Goal: Information Seeking & Learning: Learn about a topic

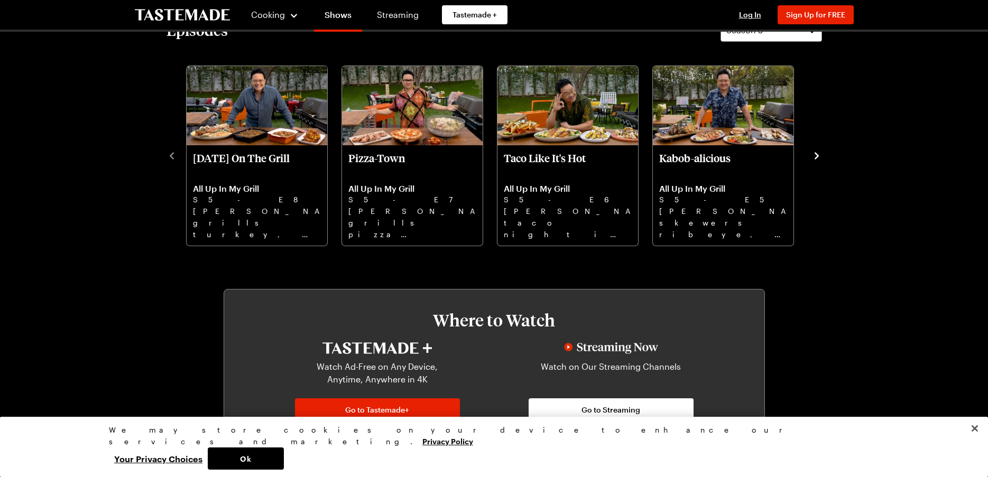
scroll to position [370, 0]
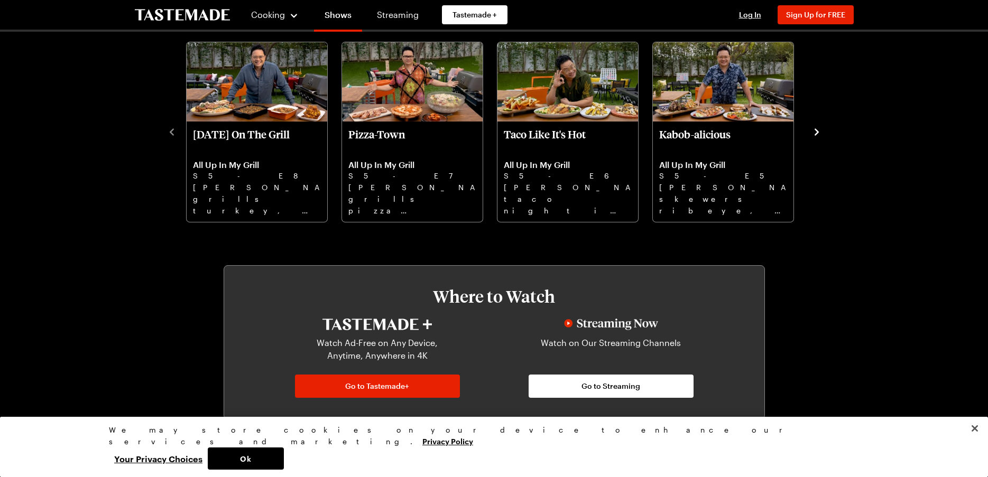
click at [823, 131] on div "Episodes Season 5 [DATE] On The Grill All Up In My Grill S5 - E8 [PERSON_NAME] …" at bounding box center [494, 109] width 676 height 228
click at [815, 132] on icon "navigate to next item" at bounding box center [816, 132] width 11 height 11
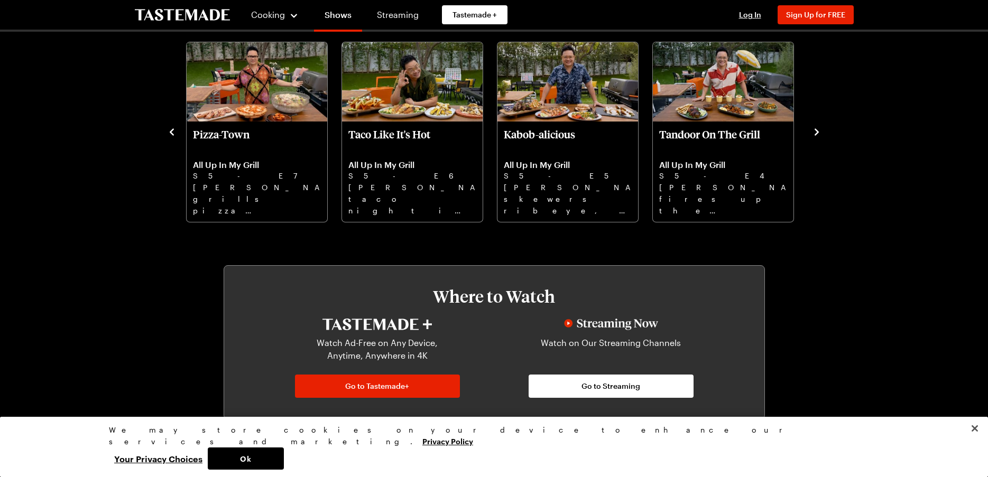
click at [815, 132] on icon "navigate to next item" at bounding box center [816, 132] width 11 height 11
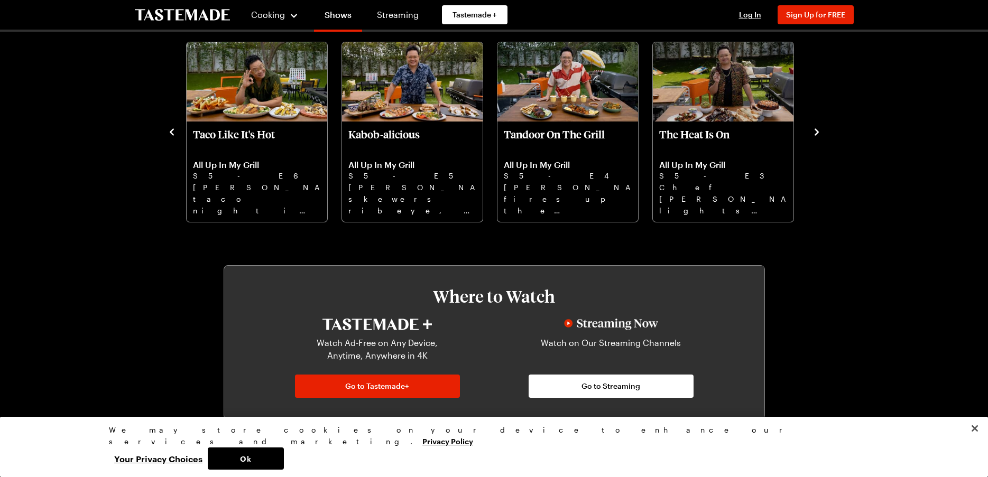
click at [815, 131] on icon "navigate to next item" at bounding box center [816, 132] width 11 height 11
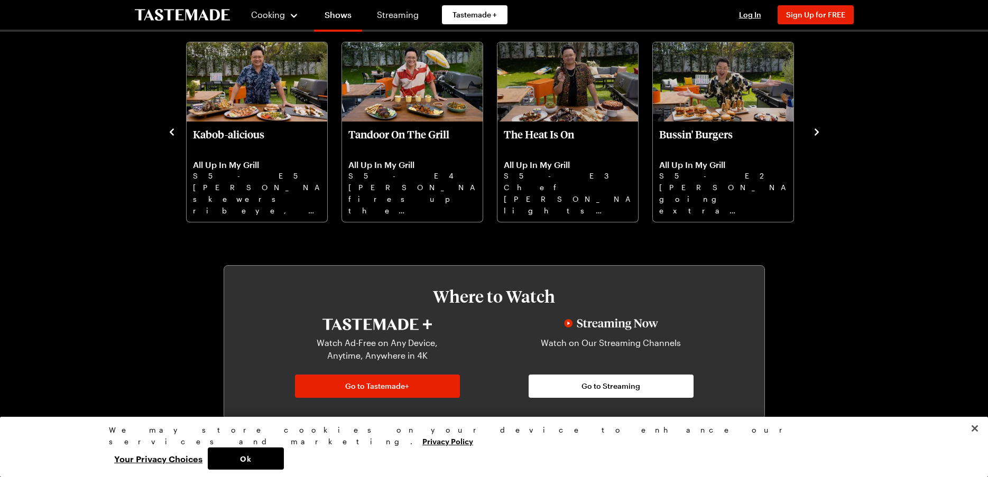
click at [815, 131] on icon "navigate to next item" at bounding box center [816, 132] width 11 height 11
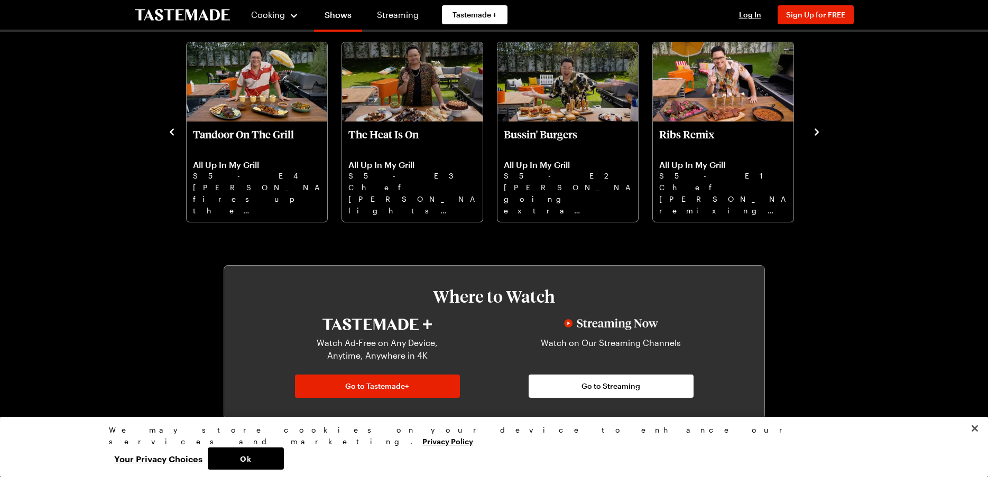
click at [814, 129] on icon "navigate to next item" at bounding box center [816, 132] width 11 height 11
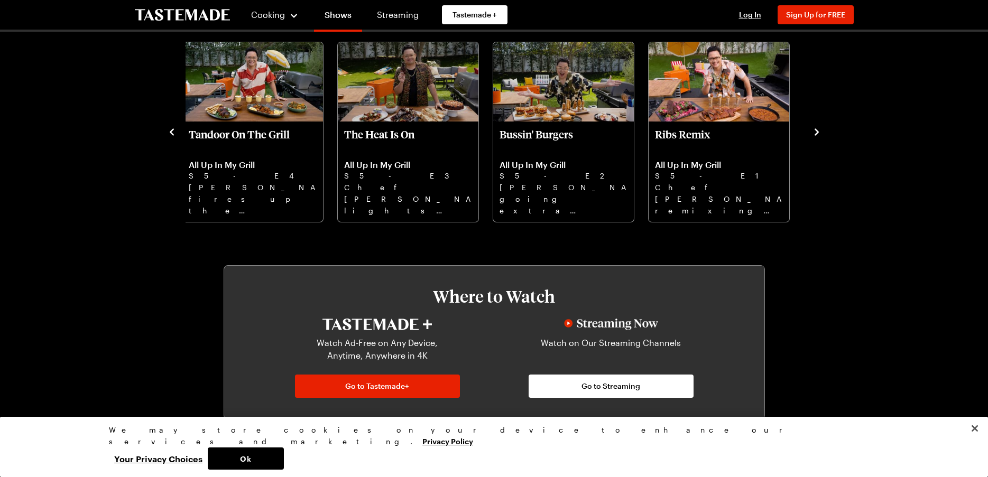
click at [814, 129] on icon "navigate to next item" at bounding box center [816, 132] width 11 height 11
click at [817, 131] on icon "navigate to next item" at bounding box center [816, 131] width 4 height 7
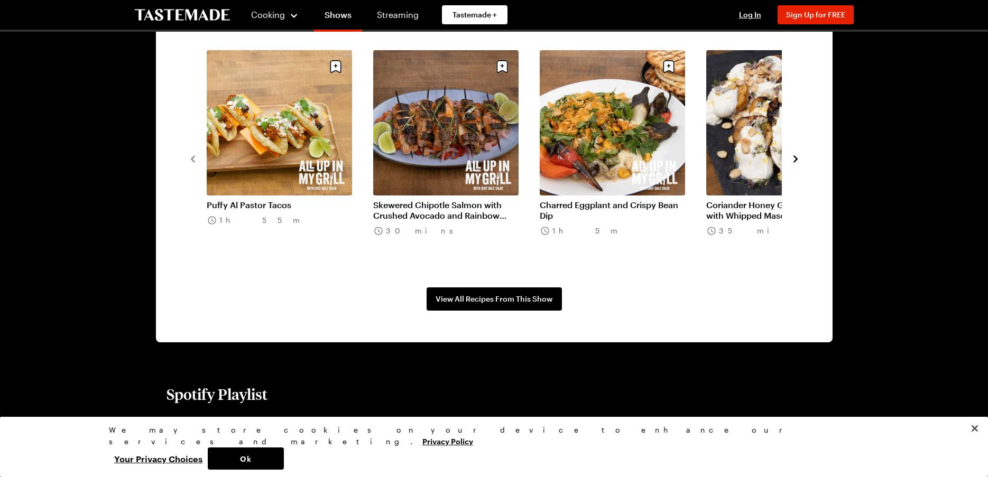
scroll to position [898, 0]
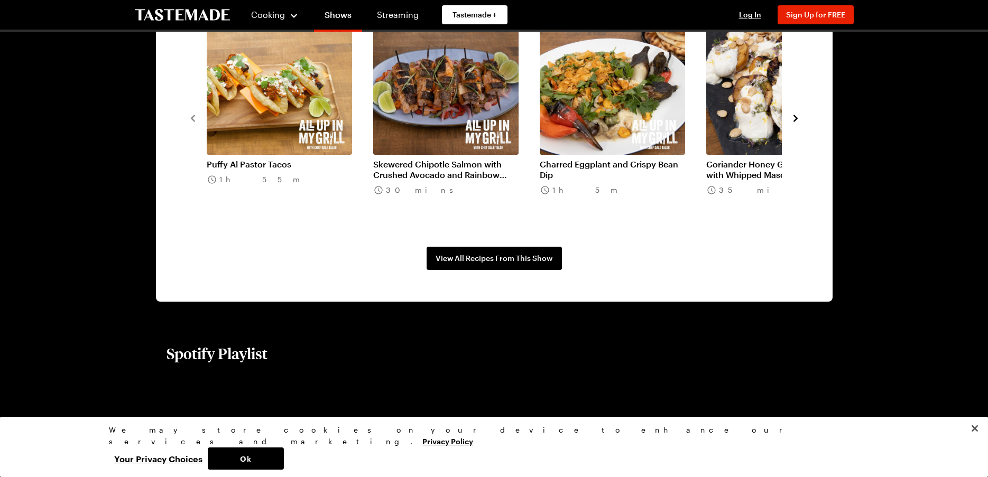
click at [795, 118] on icon "navigate to next item" at bounding box center [795, 118] width 11 height 11
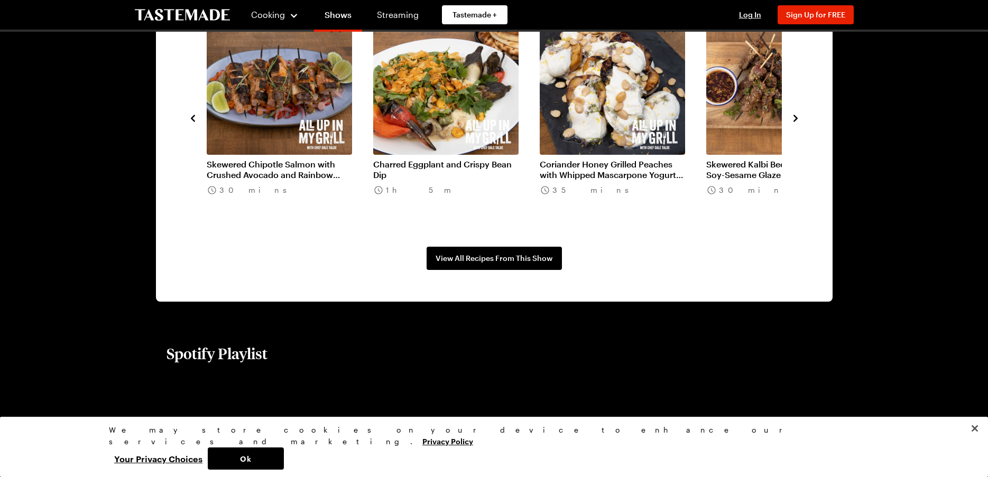
click at [795, 118] on icon "navigate to next item" at bounding box center [795, 118] width 11 height 11
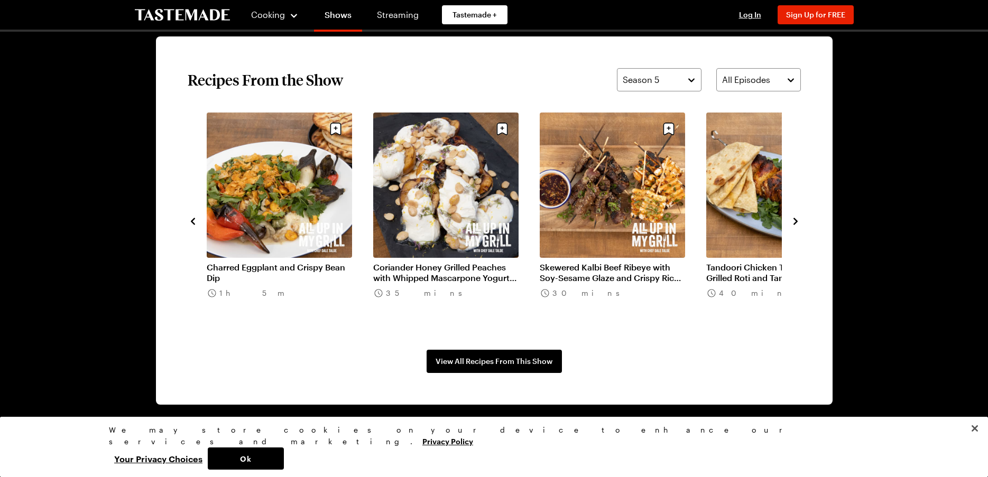
scroll to position [793, 0]
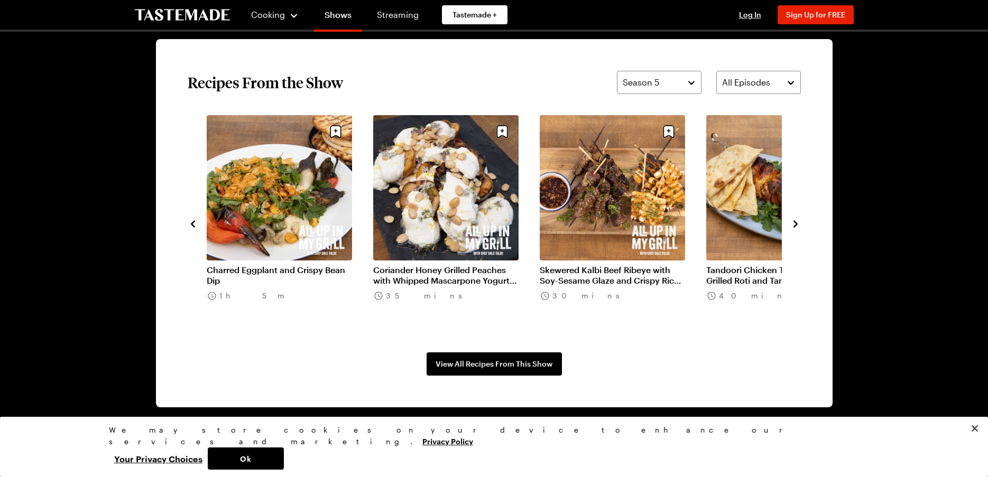
click at [796, 219] on icon "navigate to next item" at bounding box center [795, 224] width 11 height 11
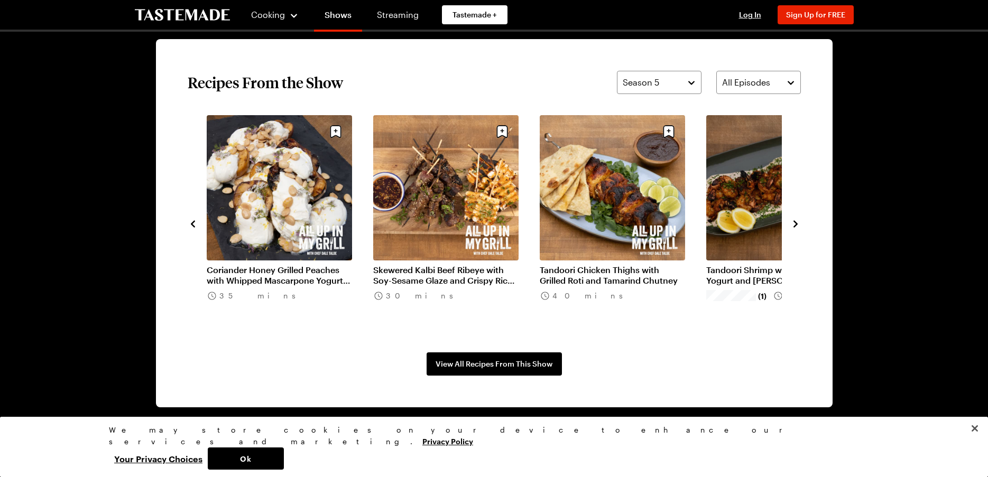
click at [796, 219] on icon "navigate to next item" at bounding box center [795, 224] width 11 height 11
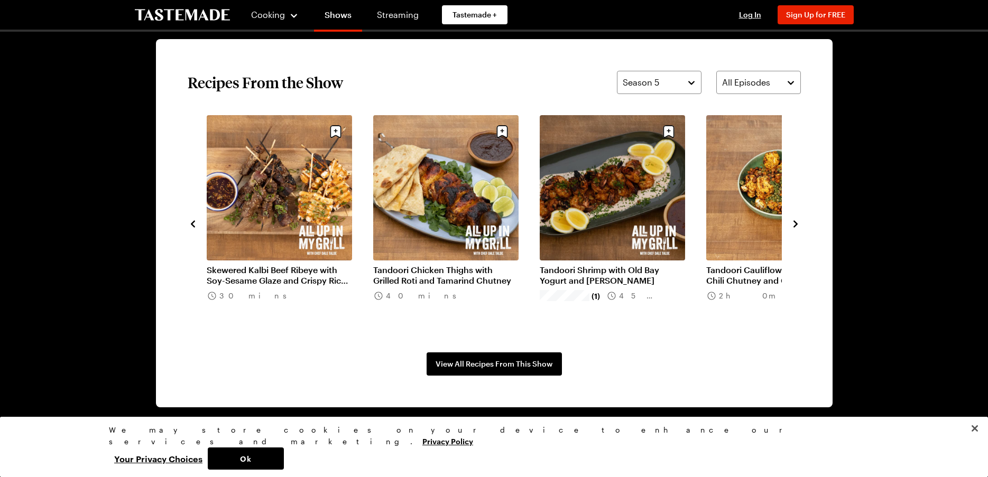
click at [796, 219] on icon "navigate to next item" at bounding box center [795, 224] width 11 height 11
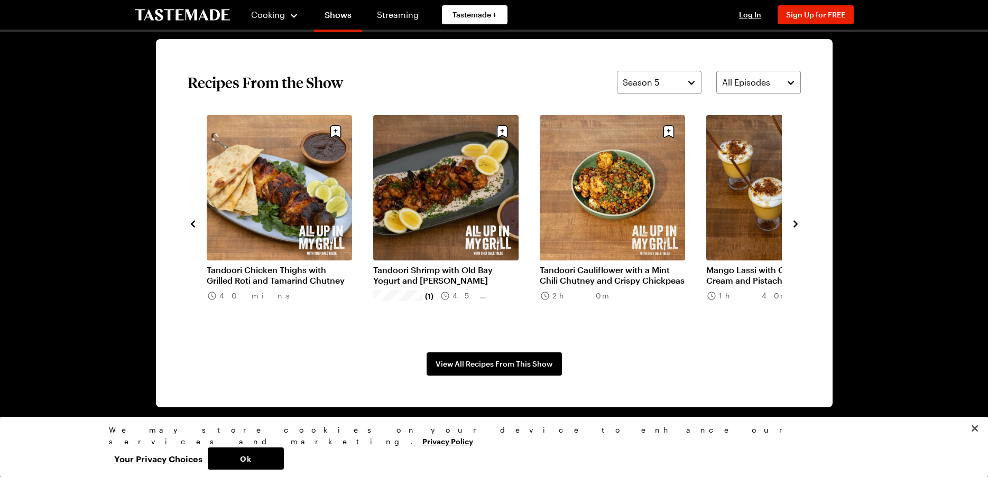
click at [796, 219] on icon "navigate to next item" at bounding box center [795, 224] width 11 height 11
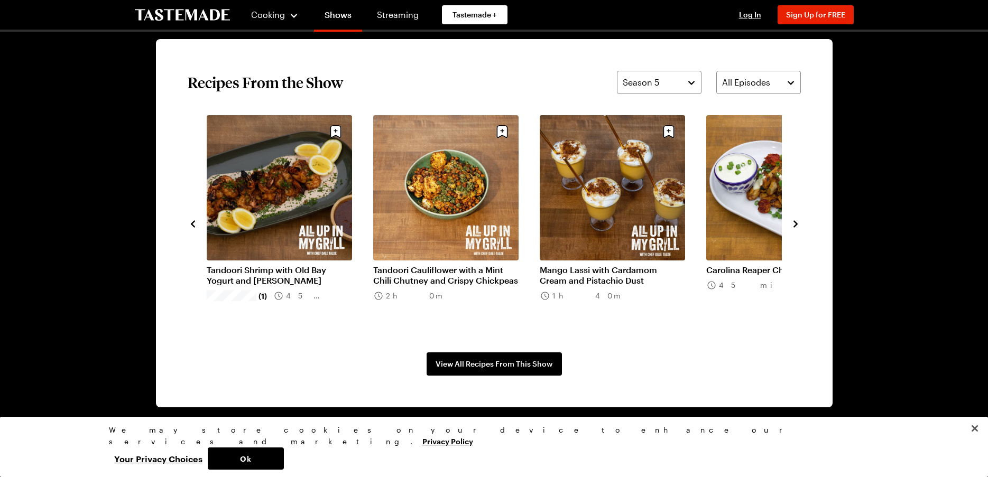
click at [796, 219] on icon "navigate to next item" at bounding box center [795, 224] width 11 height 11
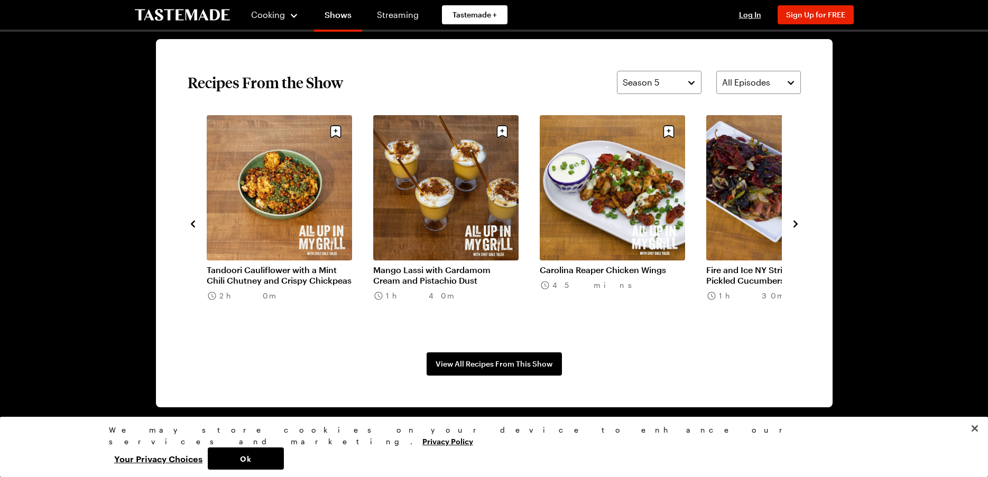
click at [796, 219] on icon "navigate to next item" at bounding box center [795, 224] width 11 height 11
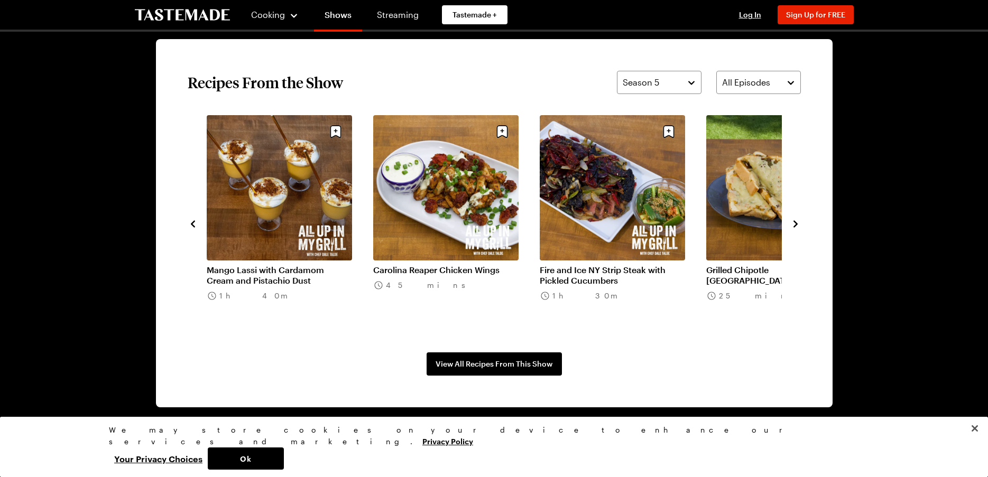
click at [796, 219] on icon "navigate to next item" at bounding box center [795, 224] width 11 height 11
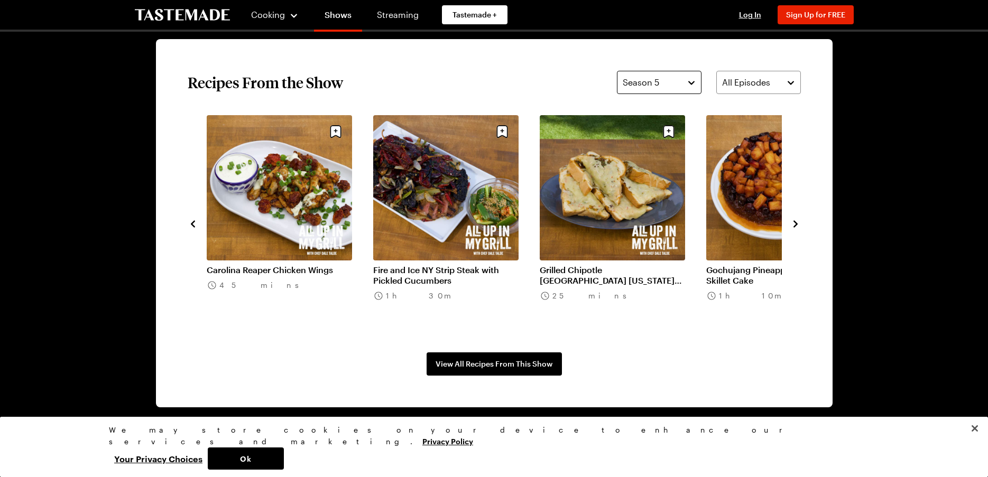
click at [693, 80] on button "Season 5" at bounding box center [659, 82] width 85 height 23
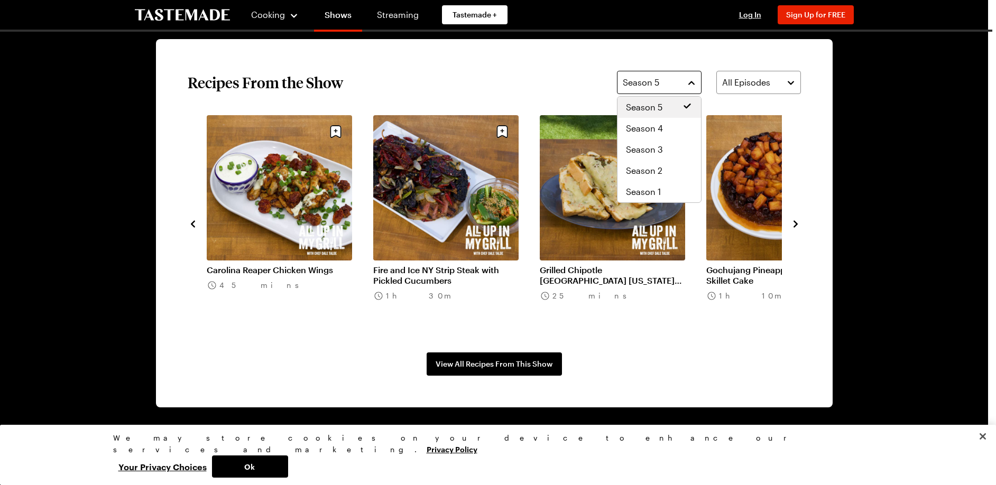
click at [693, 80] on button "Season 5" at bounding box center [659, 82] width 85 height 23
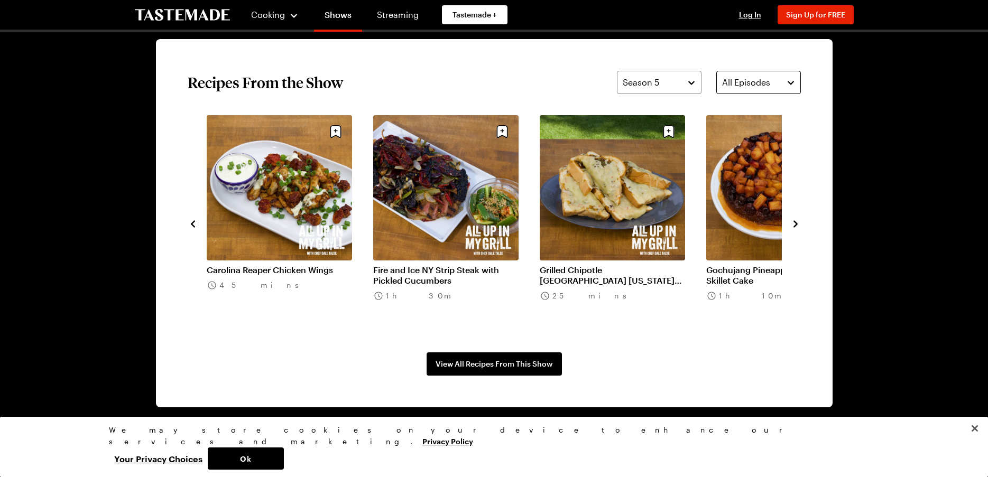
click at [794, 81] on button "All Episodes" at bounding box center [758, 82] width 85 height 23
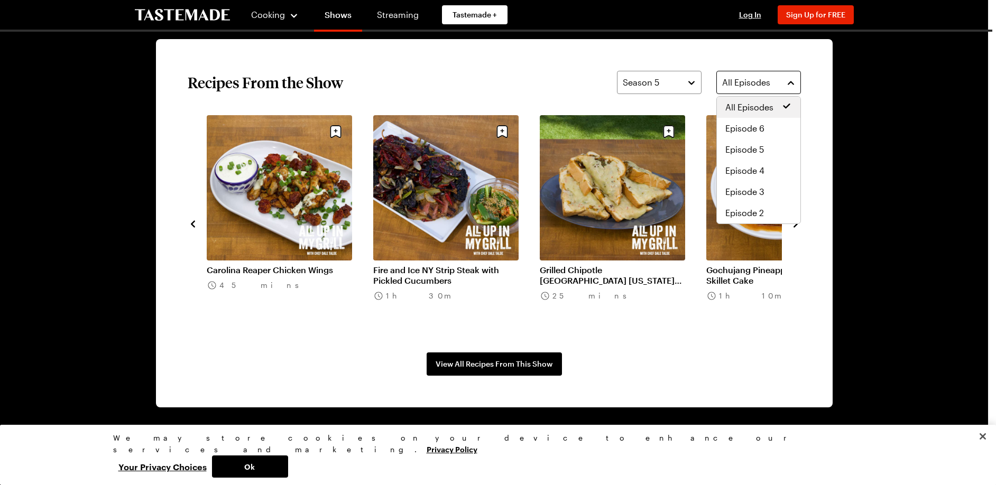
click at [795, 80] on button "All Episodes" at bounding box center [758, 82] width 85 height 23
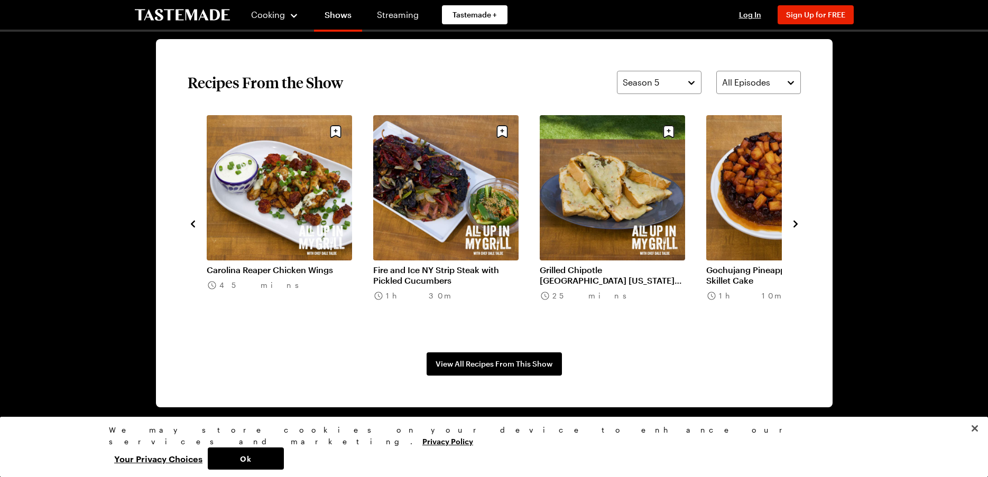
click at [794, 224] on icon "navigate to next item" at bounding box center [795, 224] width 11 height 11
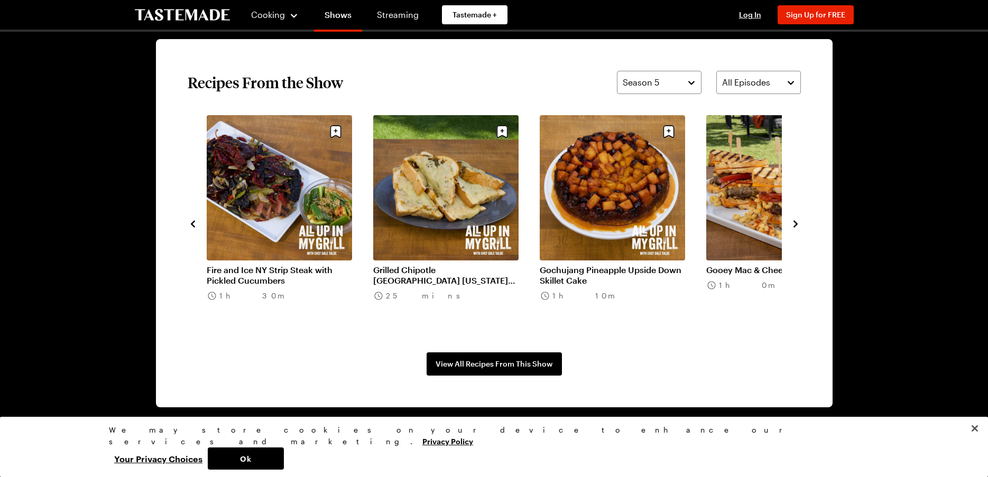
click at [794, 224] on icon "navigate to next item" at bounding box center [795, 224] width 11 height 11
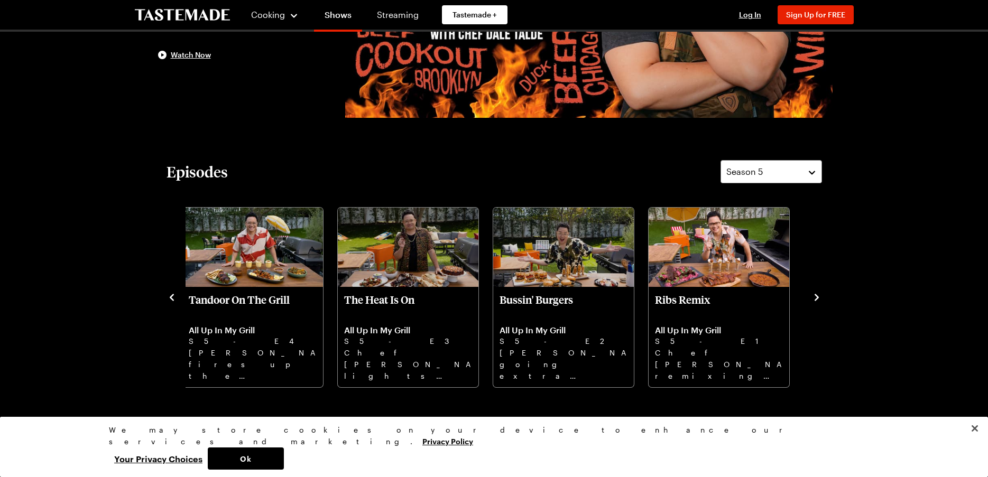
scroll to position [0, 0]
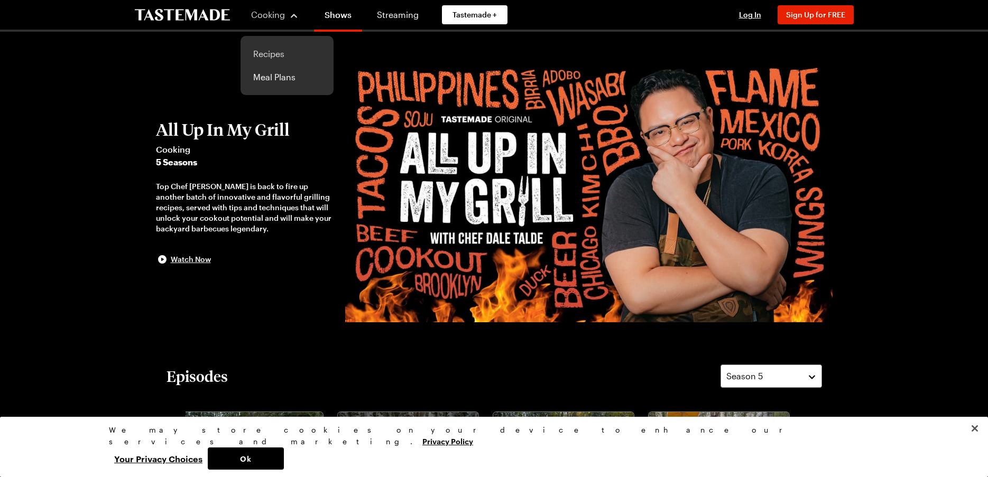
click at [266, 55] on link "Recipes" at bounding box center [287, 53] width 80 height 23
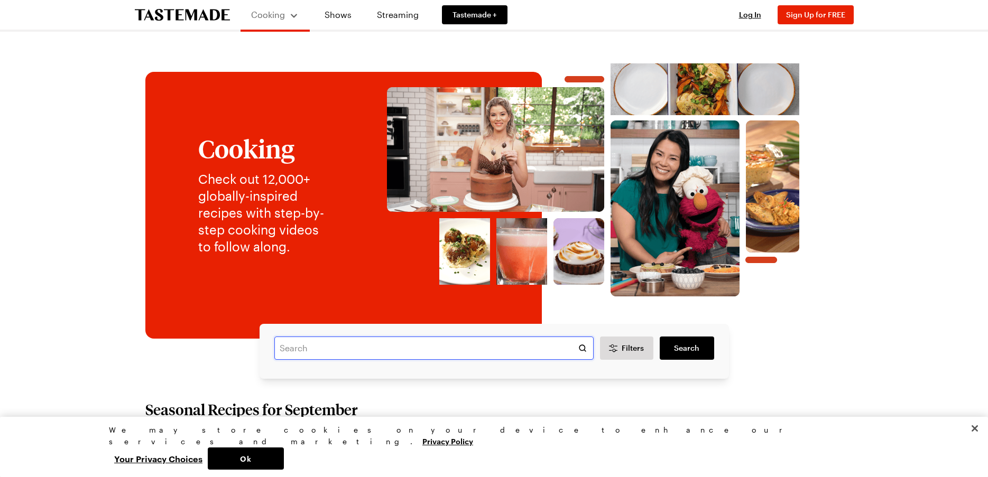
click at [324, 347] on input "text" at bounding box center [433, 348] width 319 height 23
type input "yakitori"
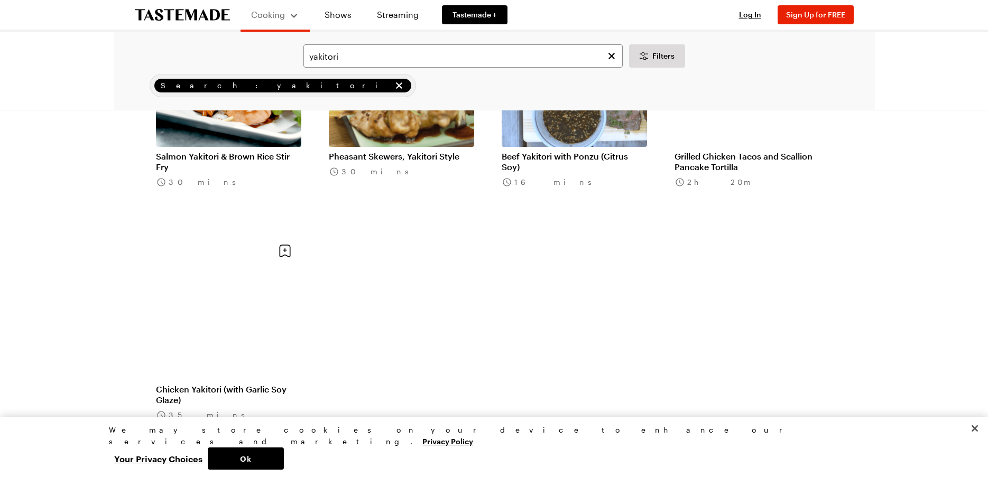
scroll to position [211, 0]
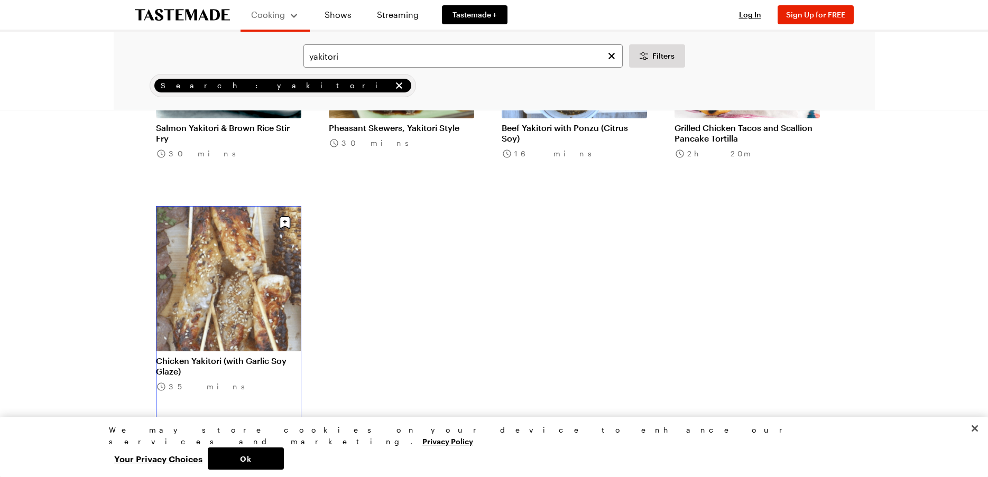
click at [244, 356] on link "Chicken Yakitori (with Garlic Soy Glaze)" at bounding box center [228, 366] width 145 height 21
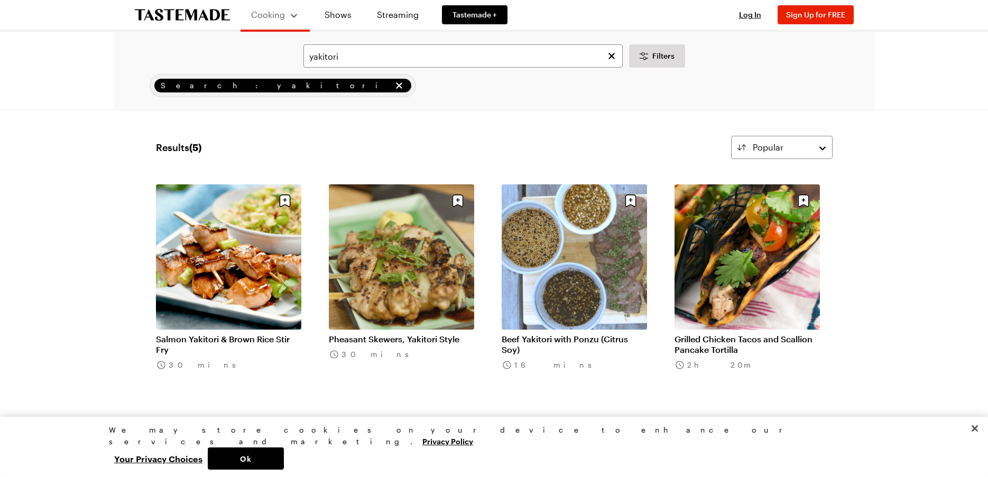
scroll to position [211, 0]
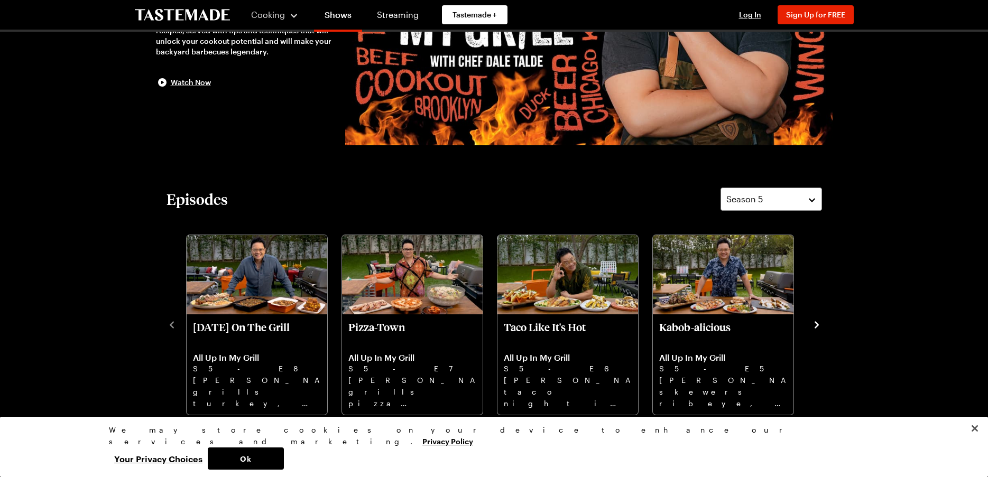
scroll to position [211, 0]
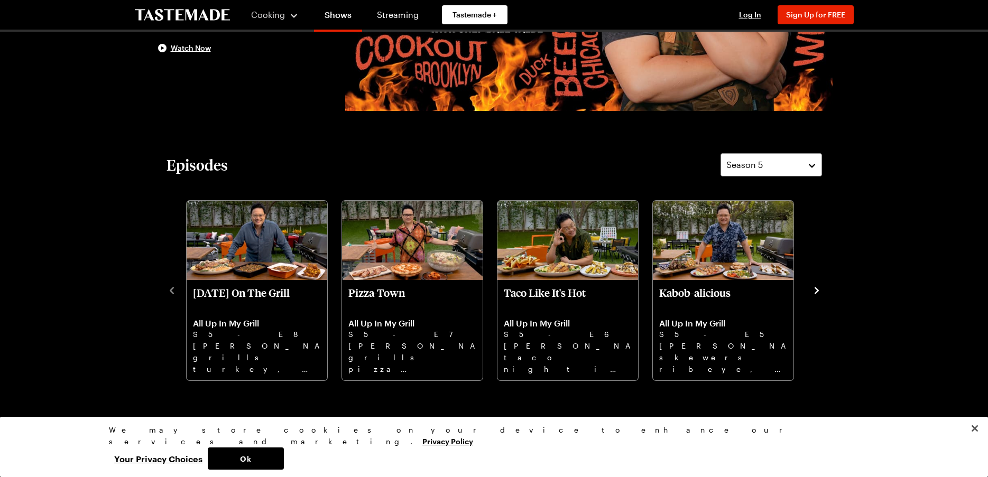
click at [819, 290] on icon "navigate to next item" at bounding box center [816, 290] width 11 height 11
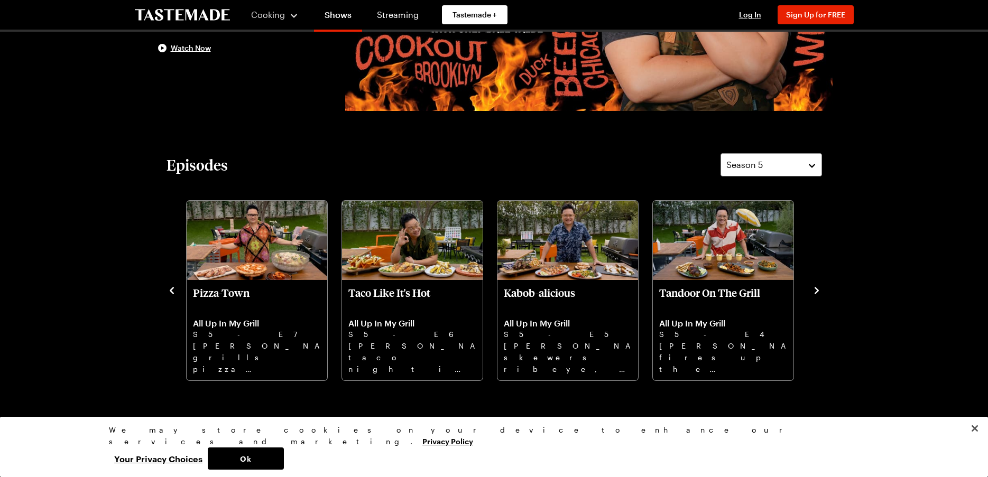
click at [819, 290] on icon "navigate to next item" at bounding box center [816, 290] width 11 height 11
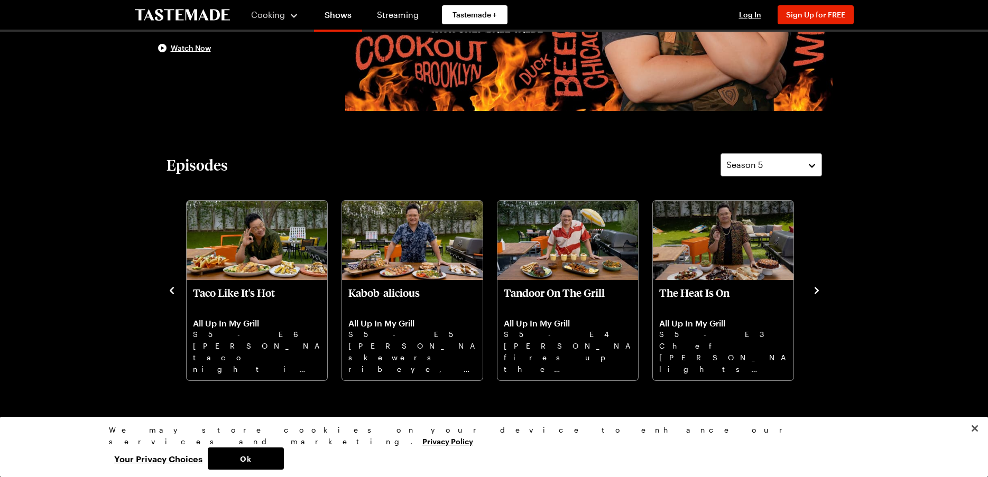
click at [819, 290] on icon "navigate to next item" at bounding box center [816, 290] width 11 height 11
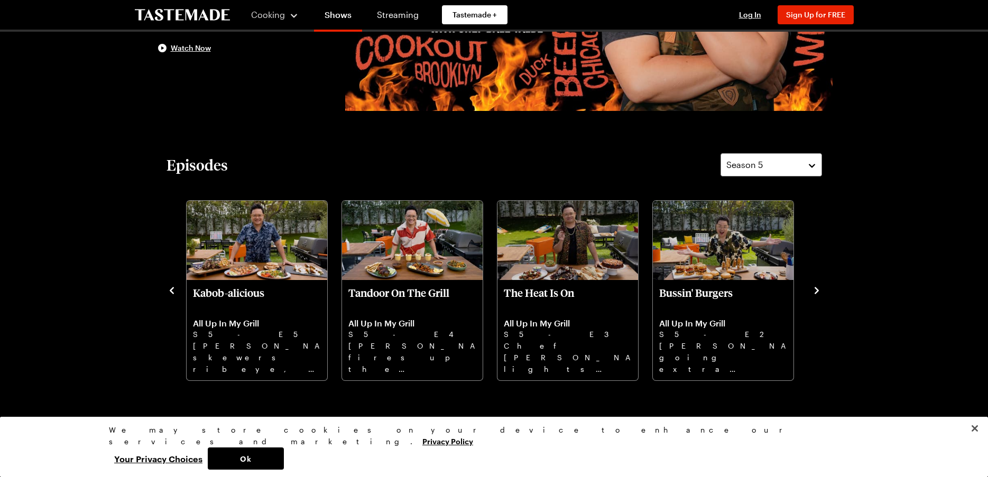
click at [819, 290] on icon "navigate to next item" at bounding box center [816, 290] width 11 height 11
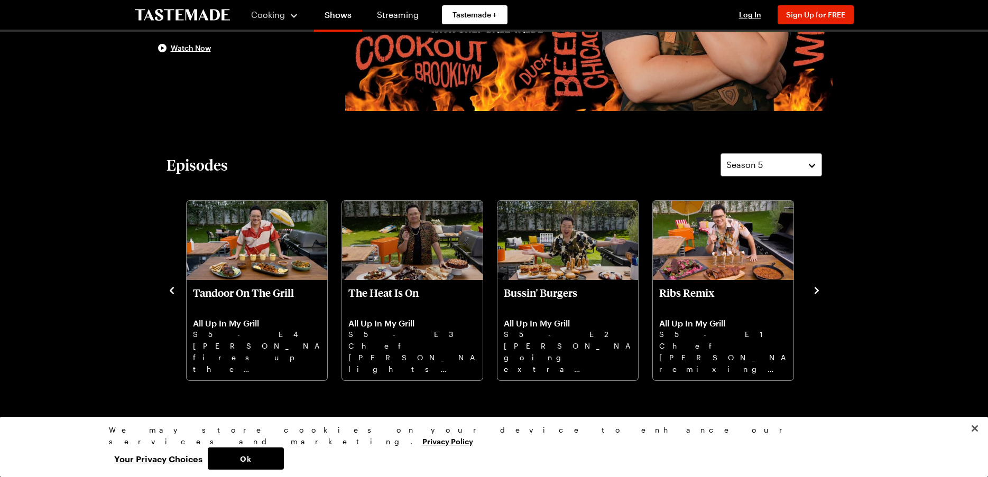
click at [819, 290] on icon "navigate to next item" at bounding box center [816, 290] width 11 height 11
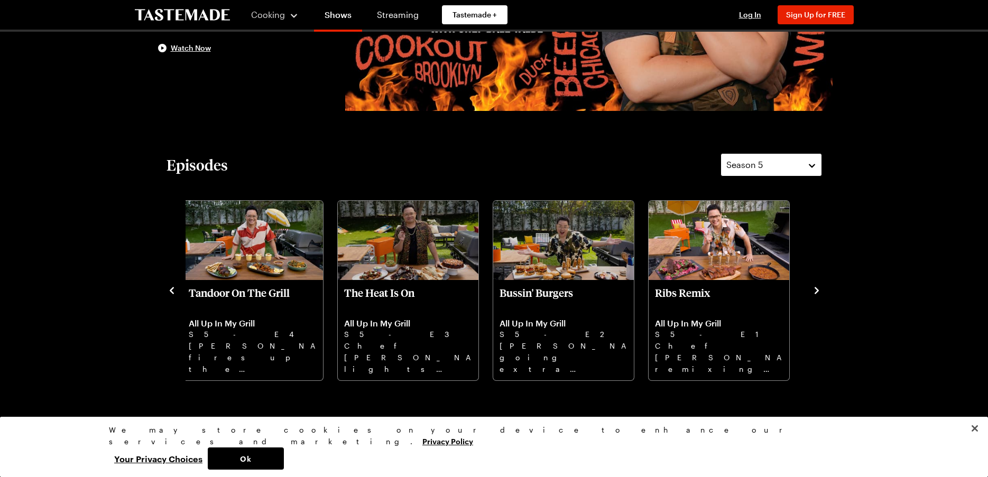
click at [808, 166] on button "Season 5" at bounding box center [770, 164] width 101 height 23
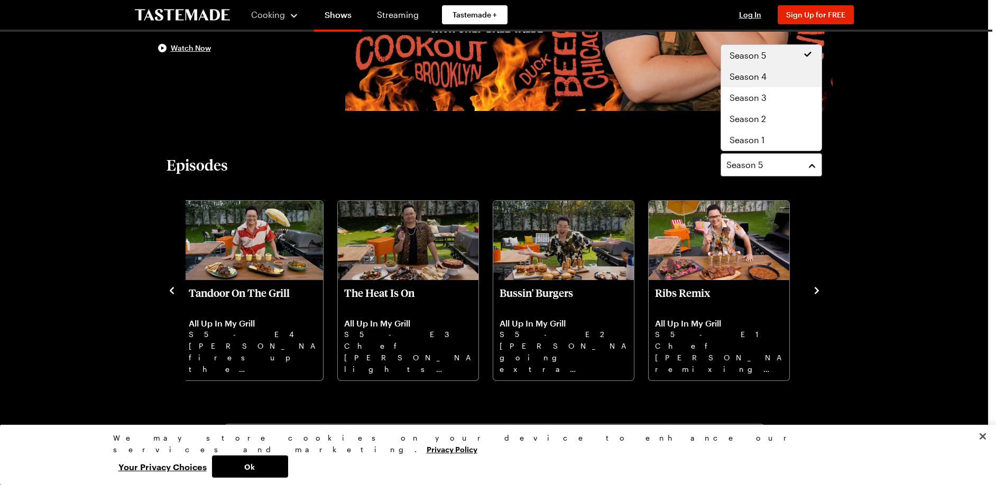
click at [761, 77] on span "Season 4" at bounding box center [747, 76] width 37 height 13
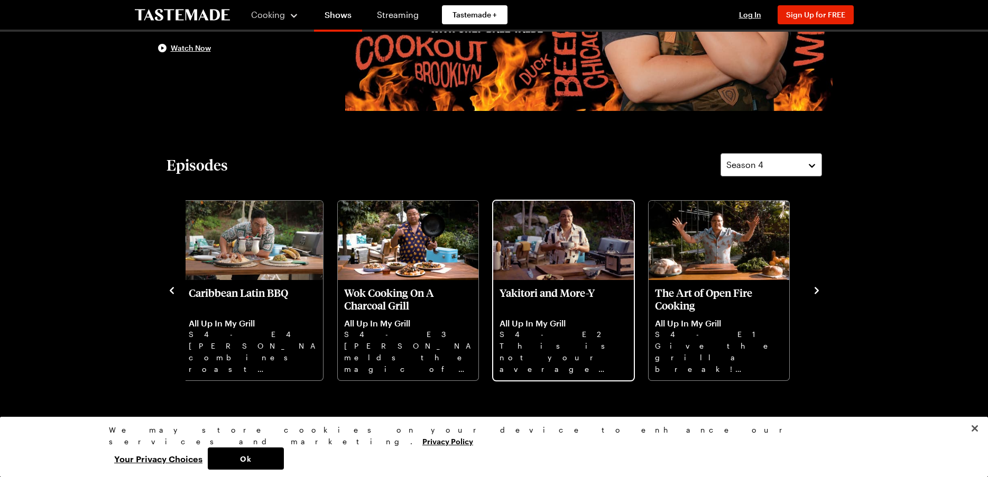
click at [577, 286] on p "Yakitori and More-Y" at bounding box center [563, 298] width 128 height 25
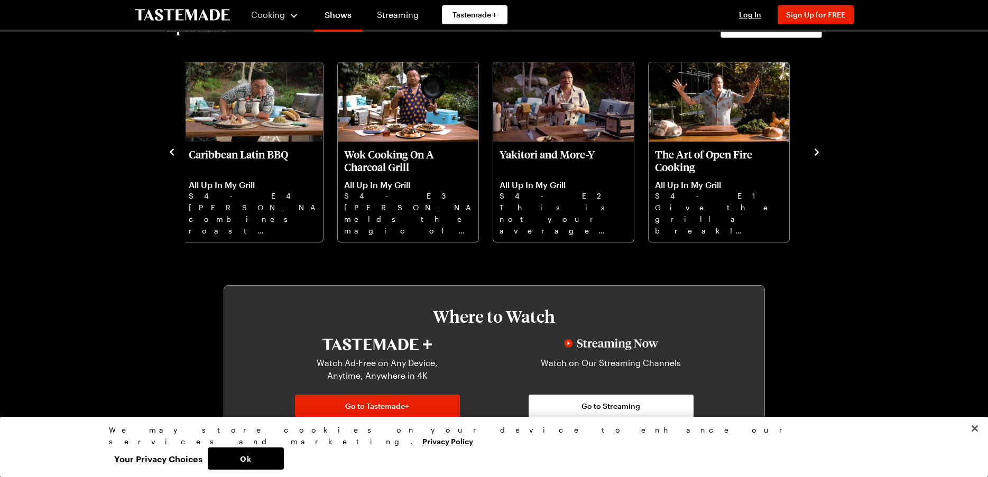
scroll to position [370, 0]
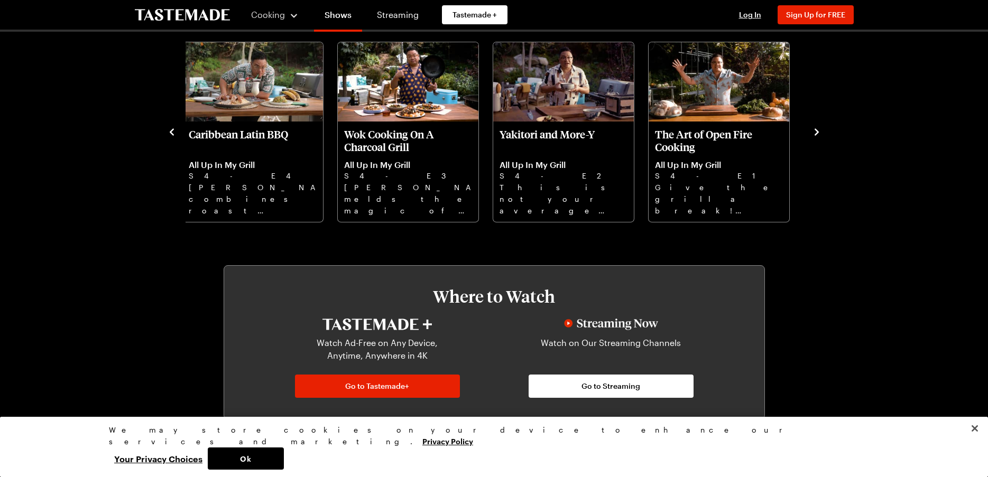
click at [814, 131] on icon "navigate to next item" at bounding box center [816, 132] width 11 height 11
click at [814, 132] on icon "navigate to next item" at bounding box center [816, 132] width 11 height 11
click at [570, 143] on p "Yakitori and More-Y" at bounding box center [563, 140] width 128 height 25
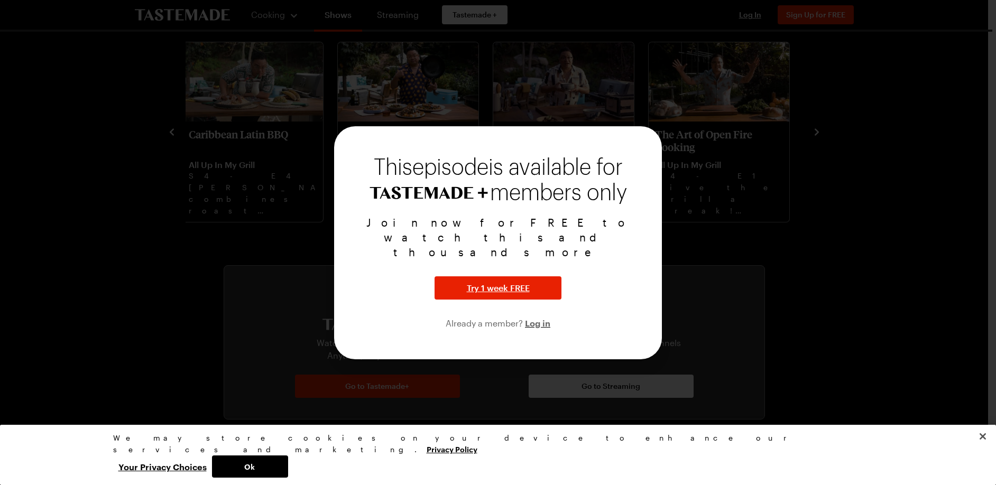
click at [832, 219] on div at bounding box center [498, 242] width 996 height 485
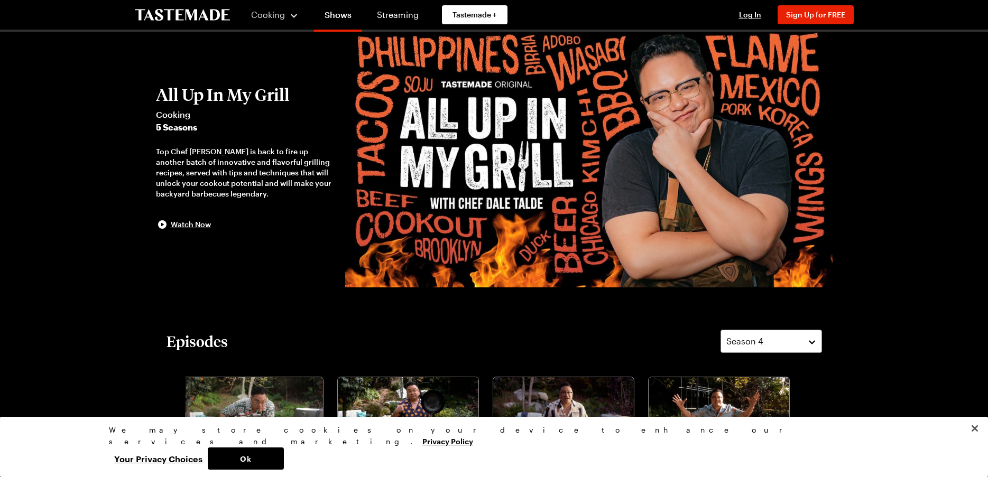
scroll to position [0, 0]
